Goal: Communication & Community: Answer question/provide support

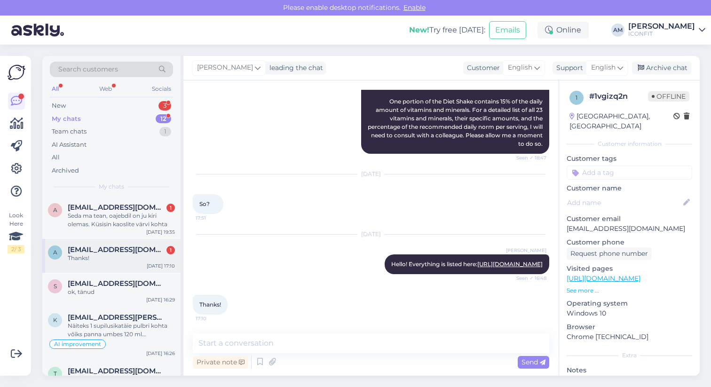
click at [108, 253] on span "[EMAIL_ADDRESS][DOMAIN_NAME]" at bounding box center [117, 249] width 98 height 8
click at [110, 221] on div "Seda ma tean, oajebdil on ju kiri olemas. Küsisin kaoslite värvi kohta" at bounding box center [121, 220] width 107 height 17
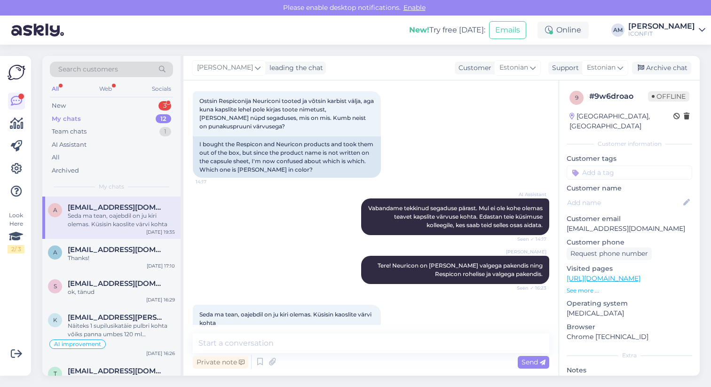
scroll to position [164, 0]
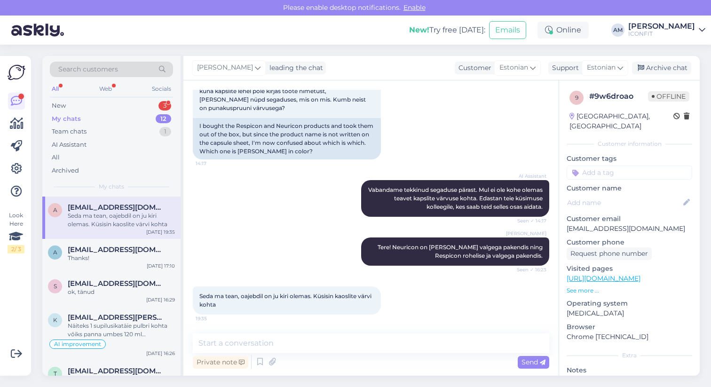
click at [265, 353] on div "Private note Send" at bounding box center [371, 362] width 356 height 18
click at [265, 348] on textarea at bounding box center [371, 343] width 356 height 20
type textarea "T"
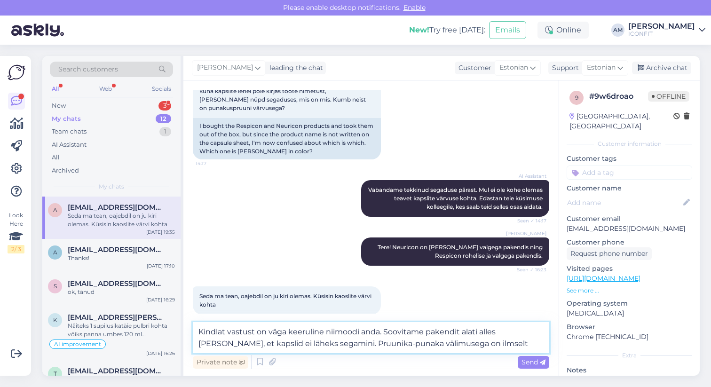
drag, startPoint x: 384, startPoint y: 332, endPoint x: 188, endPoint y: 330, distance: 195.6
click at [188, 330] on div "Chat started [DATE] Tere! 14:14 Hello! AI Assistant Tere, kuidas saan teid [PER…" at bounding box center [370, 227] width 375 height 295
click at [283, 345] on textarea "Soovitame pakendit alati alles [PERSON_NAME], et kapslid ei läheks segamini. Pr…" at bounding box center [371, 337] width 356 height 31
drag, startPoint x: 286, startPoint y: 346, endPoint x: 256, endPoint y: 347, distance: 30.1
click at [256, 347] on textarea "Soovitame pakendit alati alles [PERSON_NAME], et kapslid ei läheks segamini. Pr…" at bounding box center [371, 337] width 356 height 31
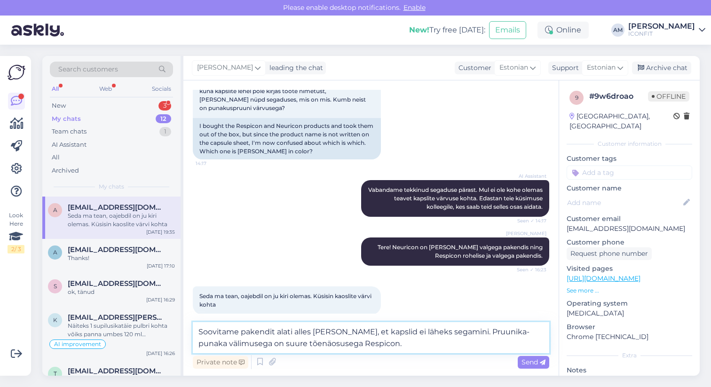
type textarea "Soovitame pakendit alati alles [PERSON_NAME], et kapslid ei läheks segamini. Pr…"
click at [540, 361] on icon at bounding box center [543, 363] width 6 height 6
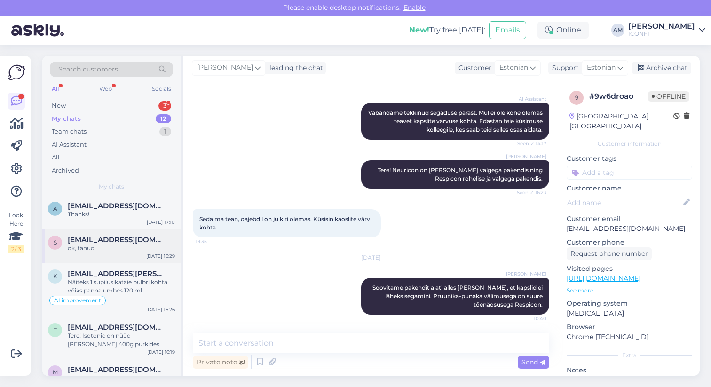
scroll to position [0, 0]
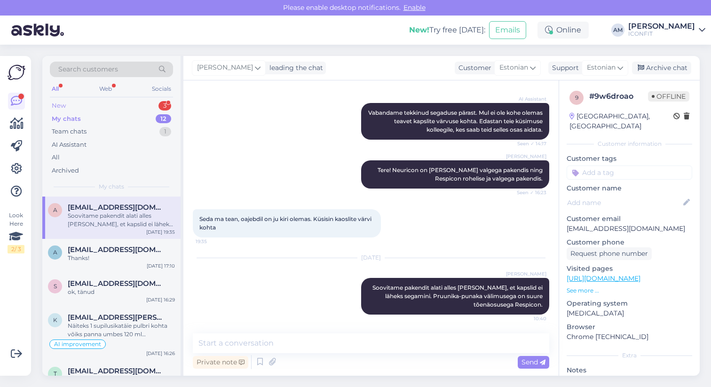
click at [96, 108] on div "New 3" at bounding box center [111, 105] width 123 height 13
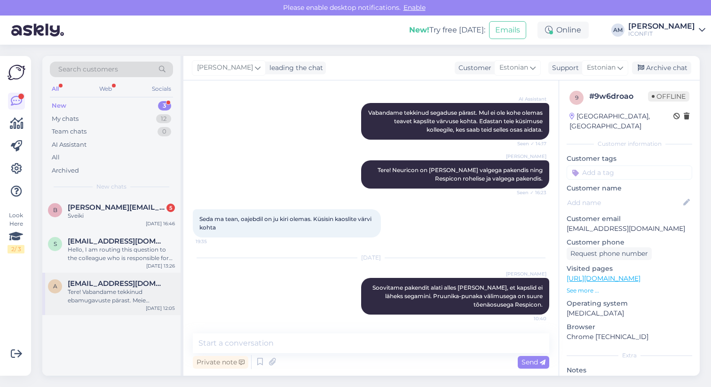
click at [107, 278] on div "a [EMAIL_ADDRESS][DOMAIN_NAME] Tere! Vabandame tekkinud ebamugavuste pärast. Me…" at bounding box center [111, 294] width 138 height 42
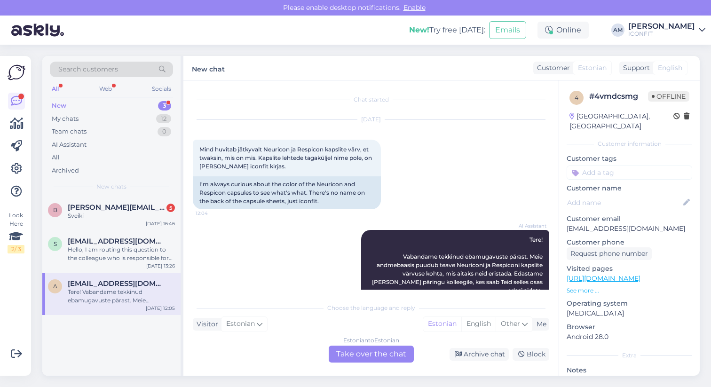
scroll to position [13, 0]
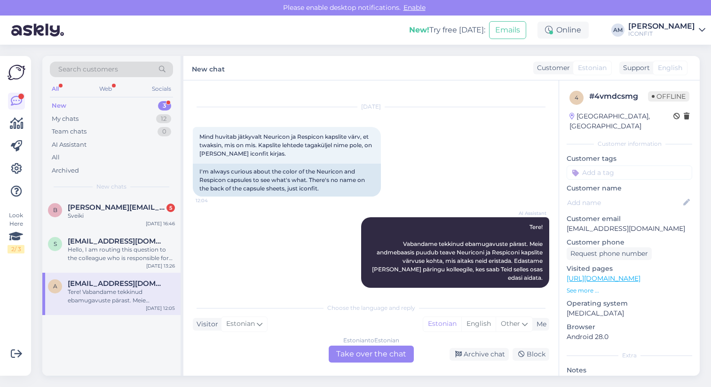
click at [344, 351] on div "Estonian to Estonian Take over the chat" at bounding box center [371, 354] width 85 height 17
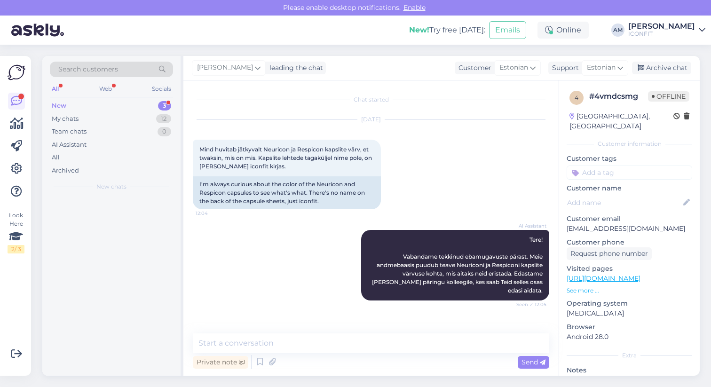
scroll to position [0, 0]
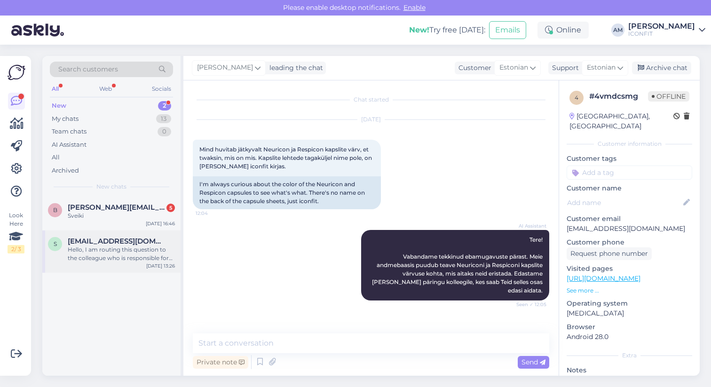
click at [109, 253] on div "Hello, I am routing this question to the colleague who is responsible for this …" at bounding box center [121, 253] width 107 height 17
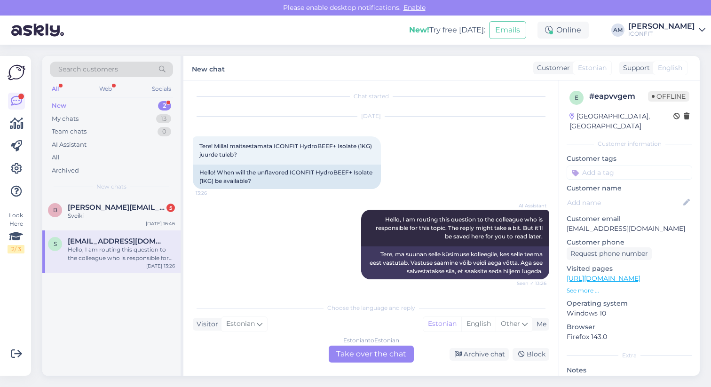
click at [361, 358] on div "Estonian to Estonian Take over the chat" at bounding box center [371, 354] width 85 height 17
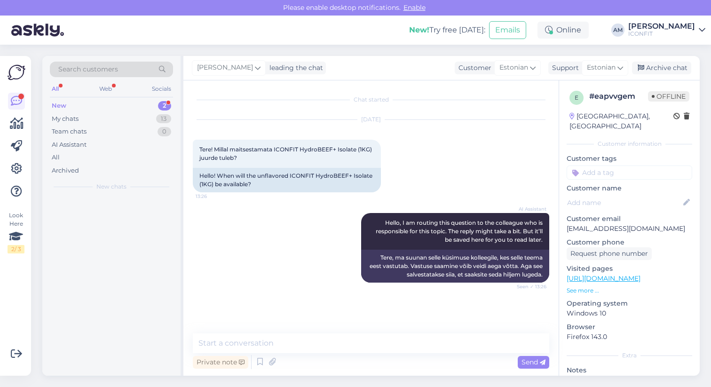
scroll to position [0, 0]
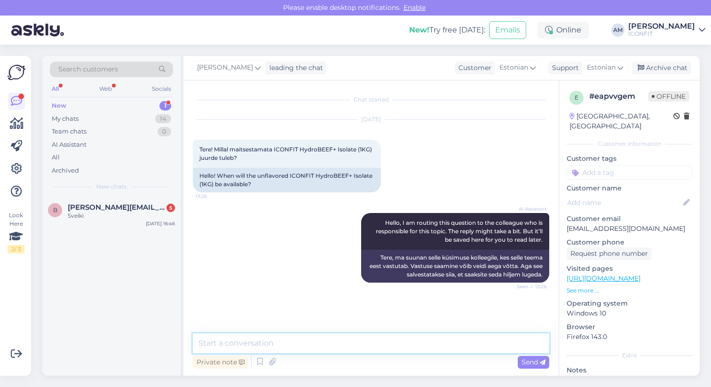
click at [290, 337] on textarea at bounding box center [371, 343] width 356 height 20
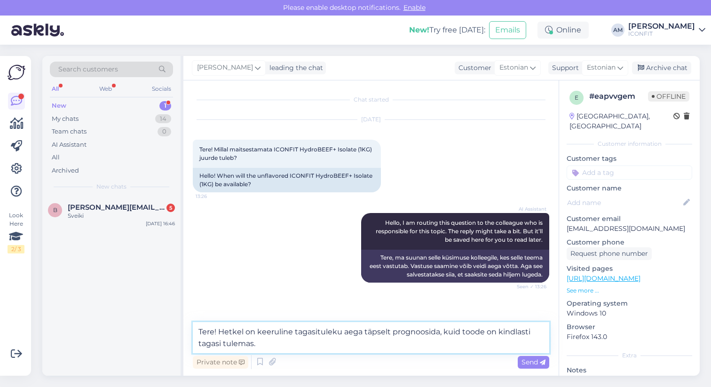
drag, startPoint x: 340, startPoint y: 332, endPoint x: 332, endPoint y: 333, distance: 8.6
click at [332, 333] on textarea "Tere! Hetkel on keeruline tagasituleku aega täpselt prognoosida, kuid toode on …" at bounding box center [371, 337] width 356 height 31
click at [308, 339] on textarea "Tere! Hetkel on keeruline tagasituleku aega täpselt prognoosida, kuid toode on …" at bounding box center [371, 337] width 356 height 31
drag, startPoint x: 294, startPoint y: 332, endPoint x: 340, endPoint y: 332, distance: 45.6
click at [340, 332] on textarea "Tere! Hetkel on keeruline tagasituleku aega täpselt prognoosida, kuid toode on …" at bounding box center [371, 337] width 356 height 31
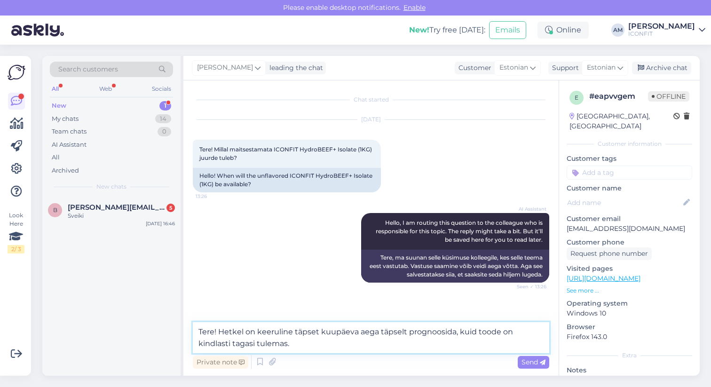
drag, startPoint x: 408, startPoint y: 332, endPoint x: 360, endPoint y: 333, distance: 47.5
click at [360, 333] on textarea "Tere! Hetkel on keeruline täpset kuupäeva aega täpselt prognoosida, kuid toode …" at bounding box center [371, 337] width 356 height 31
click at [298, 348] on textarea "Tere! Hetkel on keeruline täpset kuupäeva prognoosida, kuid toode on kindlasti …" at bounding box center [371, 337] width 356 height 31
type textarea "Tere! Hetkel on keeruline täpset kuupäeva prognoosida, kuid toode on kindlasti …"
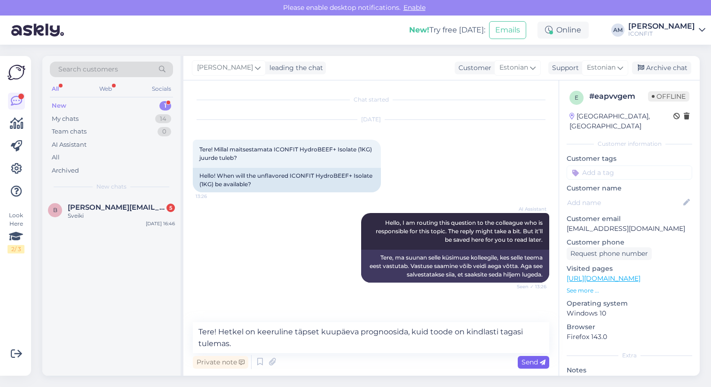
click at [525, 364] on span "Send" at bounding box center [534, 362] width 24 height 8
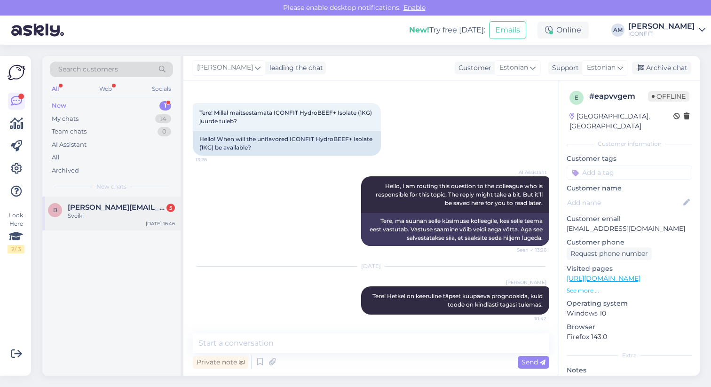
click at [86, 207] on span "[PERSON_NAME][EMAIL_ADDRESS][PERSON_NAME][DOMAIN_NAME]" at bounding box center [117, 207] width 98 height 8
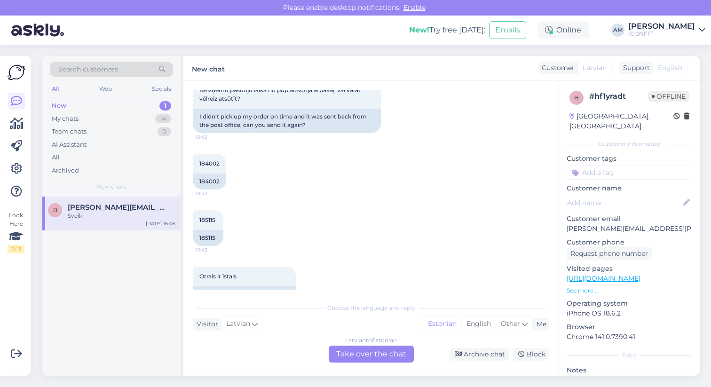
scroll to position [255, 0]
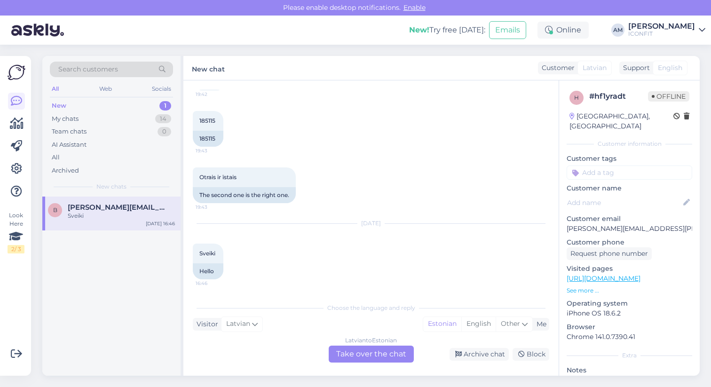
click at [353, 351] on div "[DEMOGRAPHIC_DATA] to Estonian Take over the chat" at bounding box center [371, 354] width 85 height 17
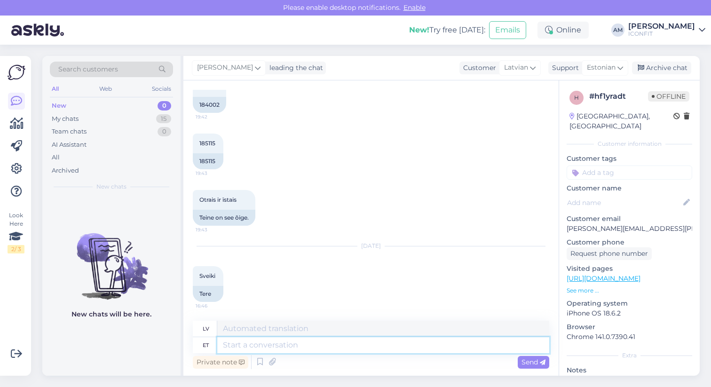
click at [261, 344] on textarea at bounding box center [383, 345] width 332 height 16
type textarea "Hello!"
type textarea "Sveiki!"
type textarea "Hello! Please co"
type textarea "Sveiki! Lūdzu"
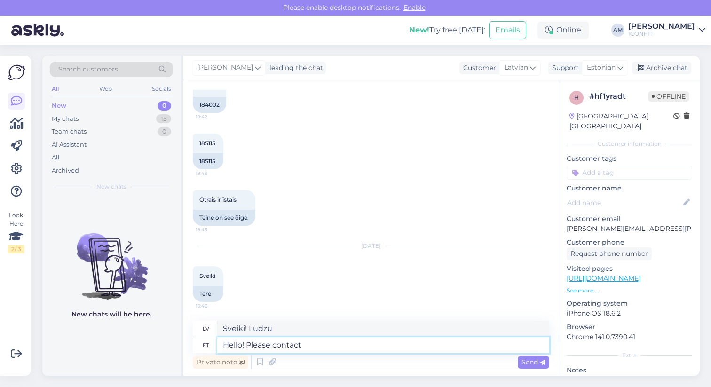
type textarea "Hello! Please contact"
type textarea "Sveiki! Lūdzu, sazinieties"
type textarea "Hello! Please contact [EMAIL_ADDRESS][DOMAIN_NAME] w"
type textarea "Sveiki! Lūdzu, sazinieties ar mums pa e-pastu [EMAIL_ADDRESS][DOMAIN_NAME]"
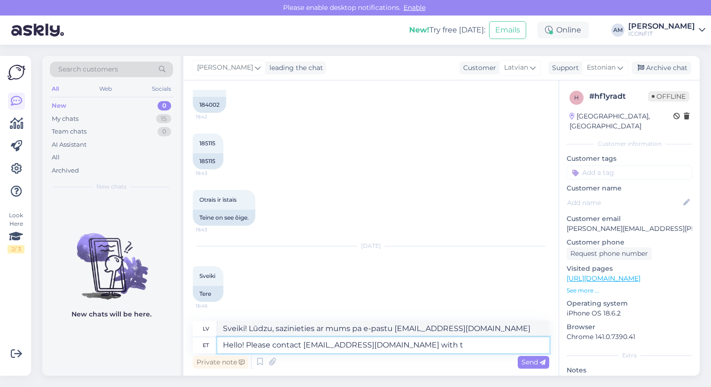
type textarea "Hello! Please contact [EMAIL_ADDRESS][DOMAIN_NAME] with th"
type textarea "Sveiki! Lūdzu, rakstiet uz [EMAIL_ADDRESS][DOMAIN_NAME]"
type textarea "Hello! Please contact [EMAIL_ADDRESS][DOMAIN_NAME] with thisd"
type textarea "Sveiki! Lūdzu, rakstiet uz [EMAIL_ADDRESS][DOMAIN_NAME] , ja vēlaties to izdarī…"
type textarea "Hello! Please contact [EMAIL_ADDRESS][DOMAIN_NAME] with this issue."
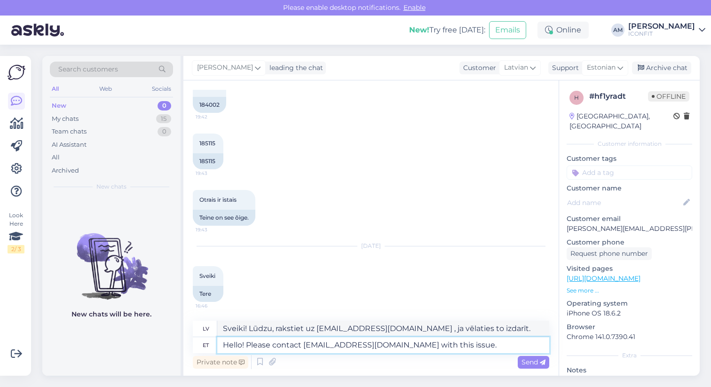
type textarea "Sveiki! Lūdzu, sazinieties ar [EMAIL_ADDRESS][DOMAIN_NAME] , [PERSON_NAME] ir š…"
type textarea "Hello! Please contact [EMAIL_ADDRESS][DOMAIN_NAME] with this issue."
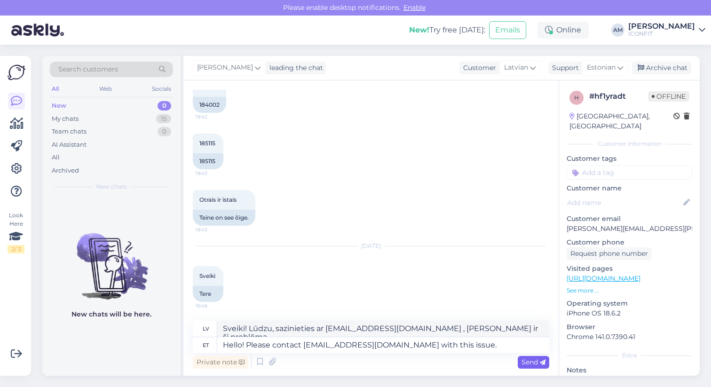
click at [535, 364] on span "Send" at bounding box center [534, 362] width 24 height 8
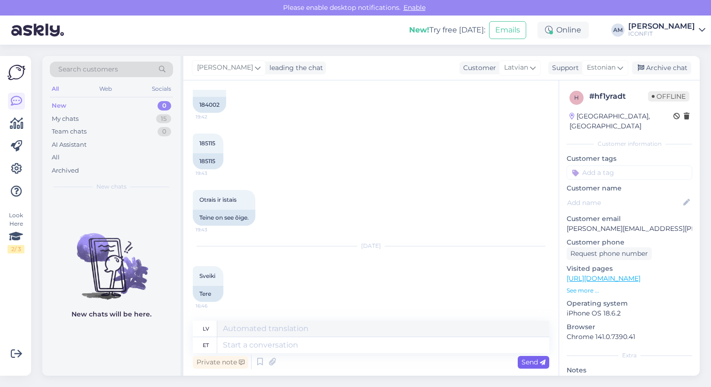
scroll to position [317, 0]
